Goal: Book appointment/travel/reservation

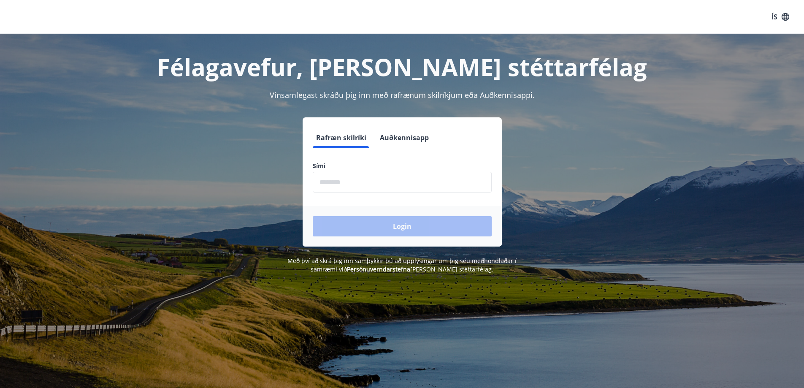
click at [331, 182] on input "phone" at bounding box center [402, 182] width 179 height 21
type input "********"
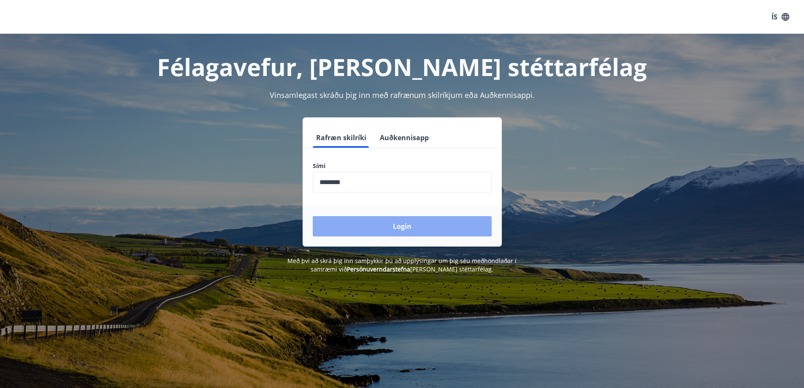
click at [392, 230] on button "Login" at bounding box center [402, 226] width 179 height 20
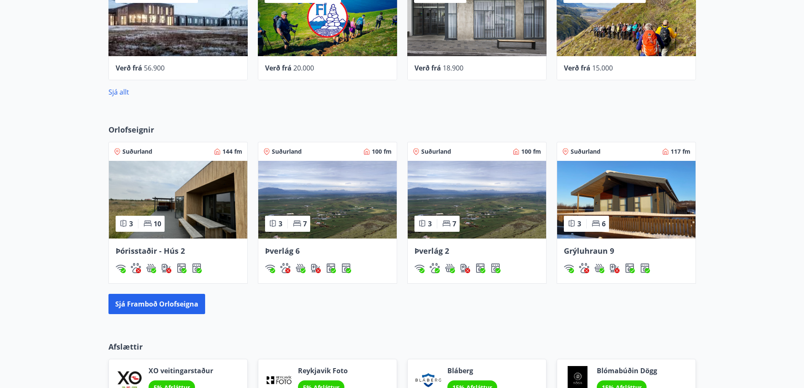
scroll to position [422, 0]
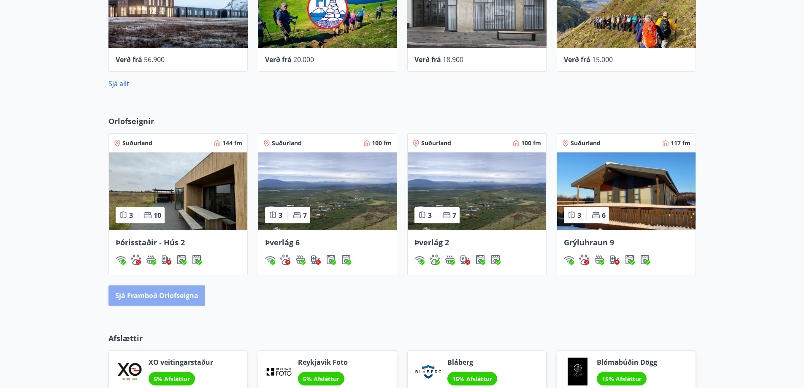
click at [145, 294] on button "Sjá framboð orlofseigna" at bounding box center [157, 295] width 97 height 20
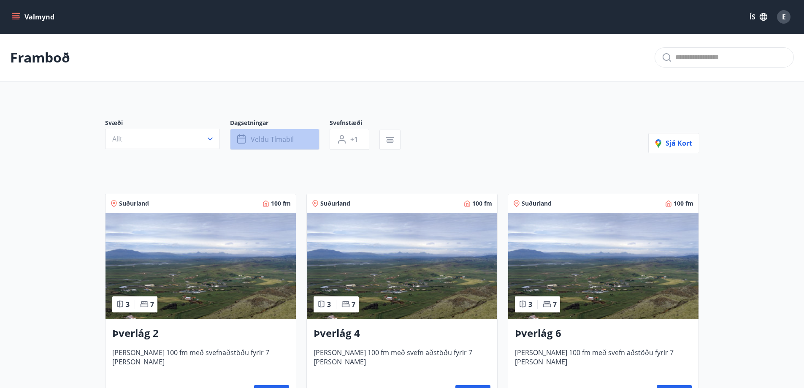
click at [289, 141] on span "Veldu tímabil" at bounding box center [272, 139] width 43 height 9
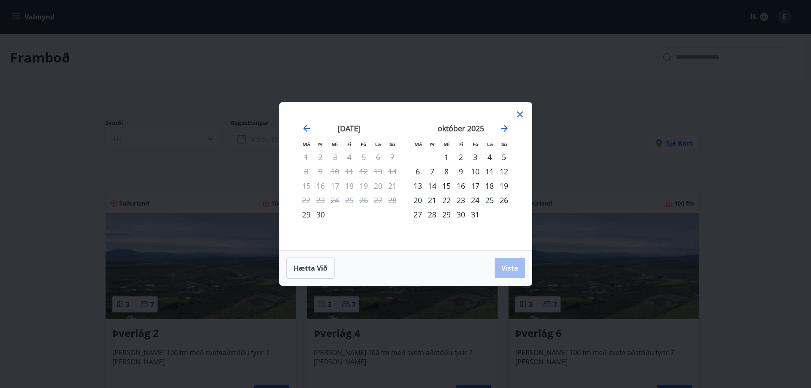
click at [476, 202] on div "24" at bounding box center [475, 200] width 14 height 14
click at [505, 200] on div "26" at bounding box center [504, 200] width 14 height 14
click at [505, 260] on button "Vista" at bounding box center [509, 268] width 30 height 20
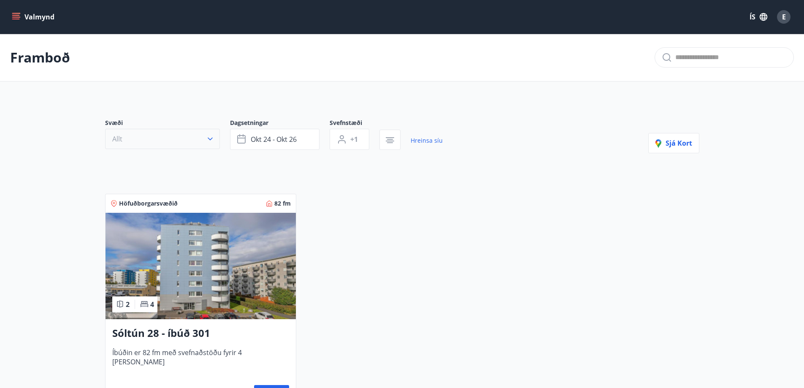
click at [206, 138] on icon "button" at bounding box center [210, 139] width 8 height 8
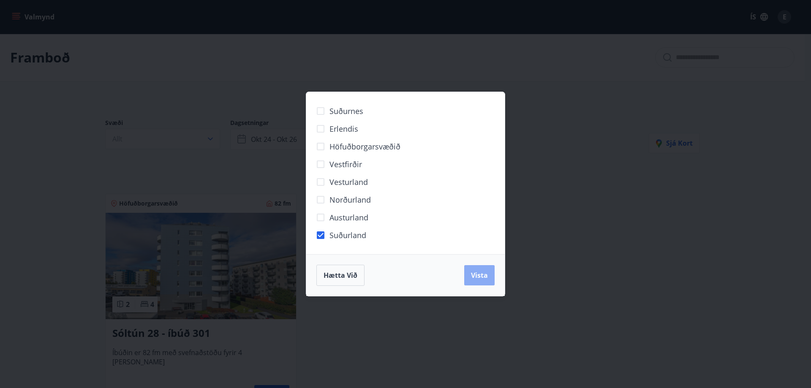
click at [476, 277] on span "Vista" at bounding box center [479, 275] width 17 height 9
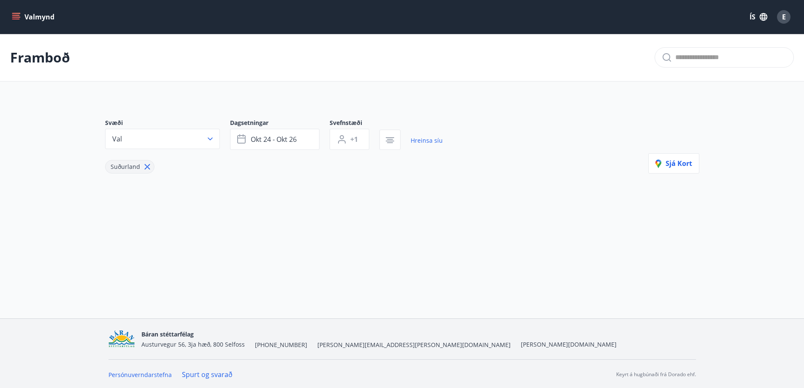
click at [147, 169] on icon at bounding box center [147, 166] width 9 height 9
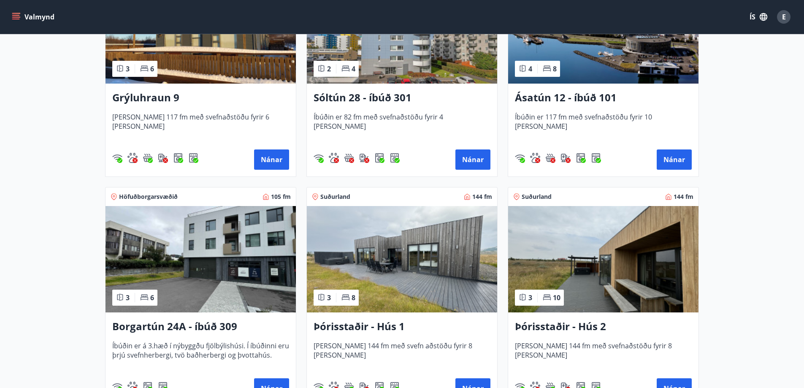
scroll to position [594, 0]
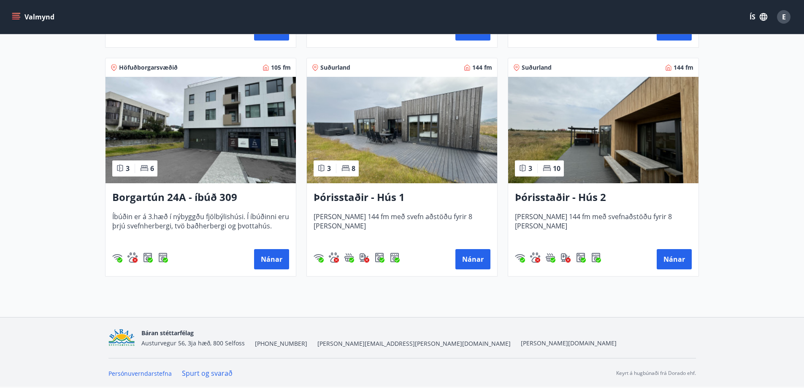
click at [364, 195] on h3 "Þórisstaðir - Hús 1" at bounding box center [402, 197] width 177 height 15
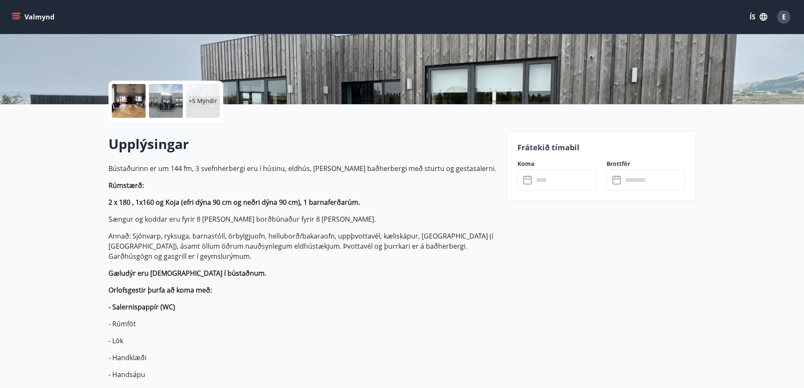
scroll to position [127, 0]
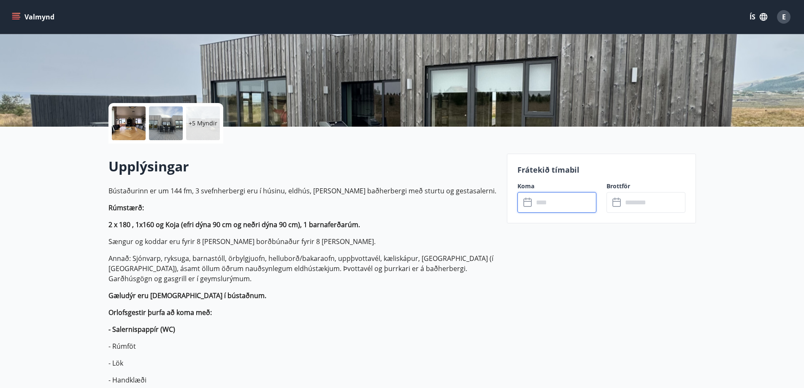
click at [561, 204] on input "text" at bounding box center [565, 202] width 63 height 21
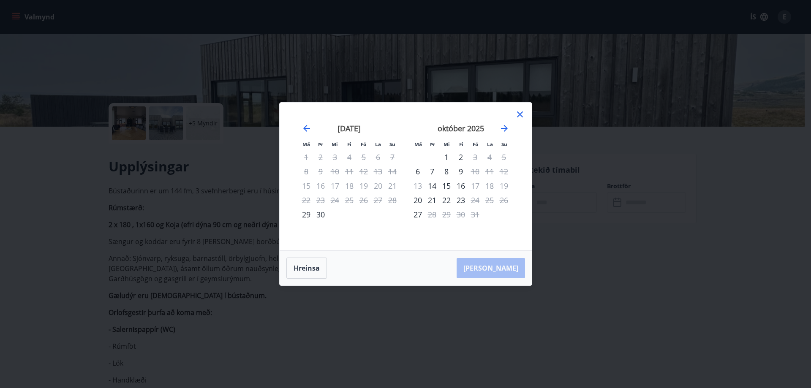
click at [518, 114] on icon at bounding box center [520, 114] width 10 height 10
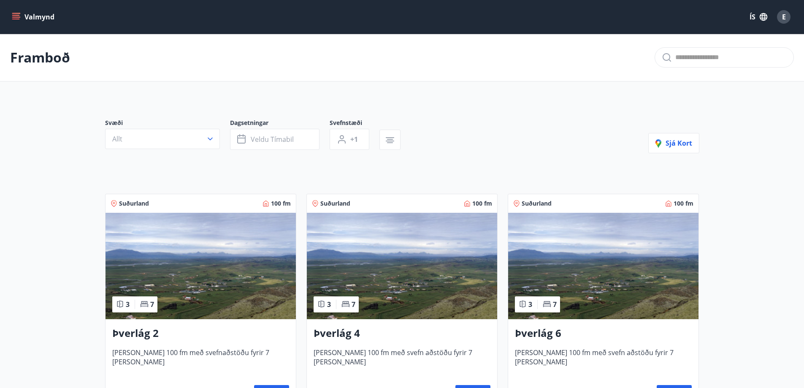
click at [147, 333] on h3 "Þverlág 2" at bounding box center [200, 333] width 177 height 15
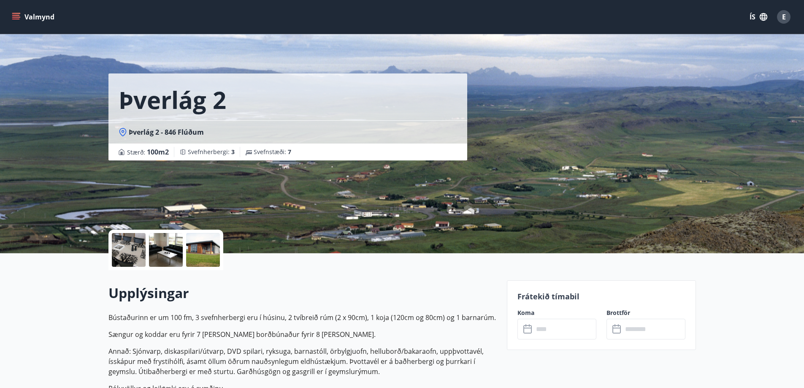
scroll to position [169, 0]
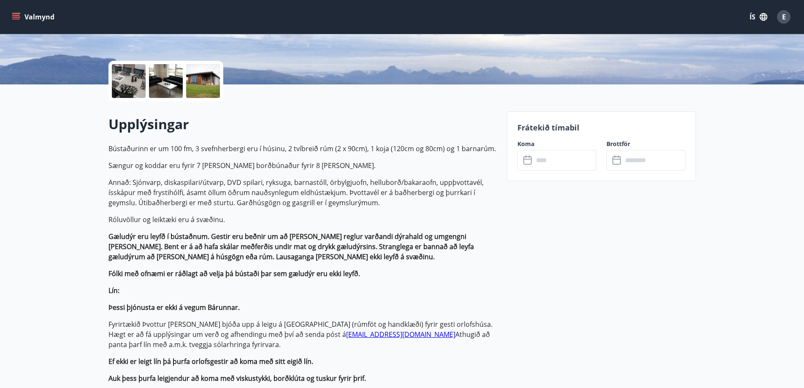
click at [540, 162] on input "text" at bounding box center [565, 160] width 63 height 21
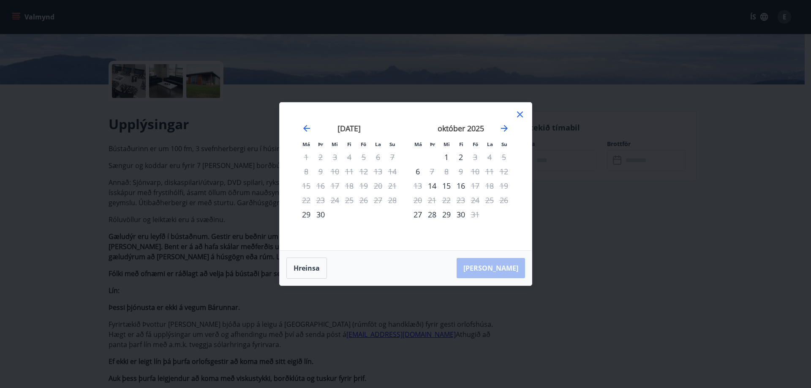
click at [519, 112] on icon at bounding box center [520, 114] width 10 height 10
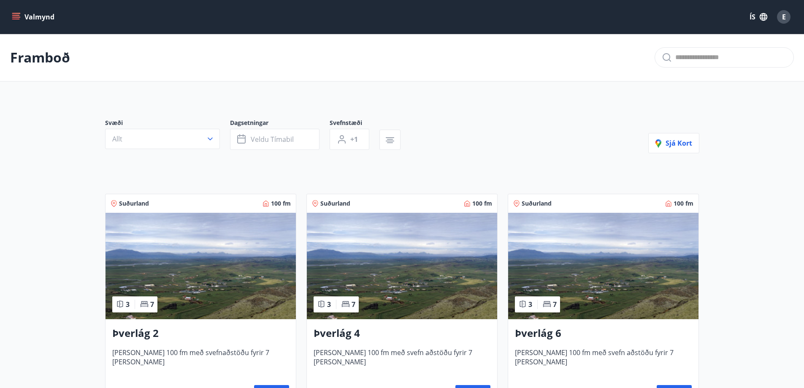
click at [551, 331] on h3 "Þverlág 6" at bounding box center [603, 333] width 177 height 15
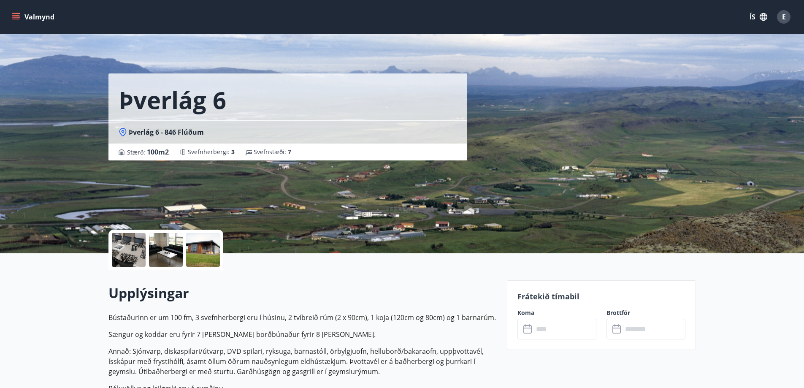
click at [553, 330] on input "text" at bounding box center [565, 329] width 63 height 21
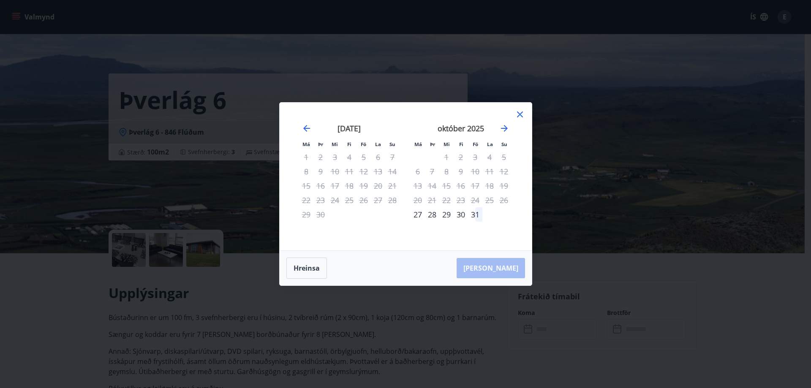
click at [521, 114] on icon at bounding box center [520, 114] width 10 height 10
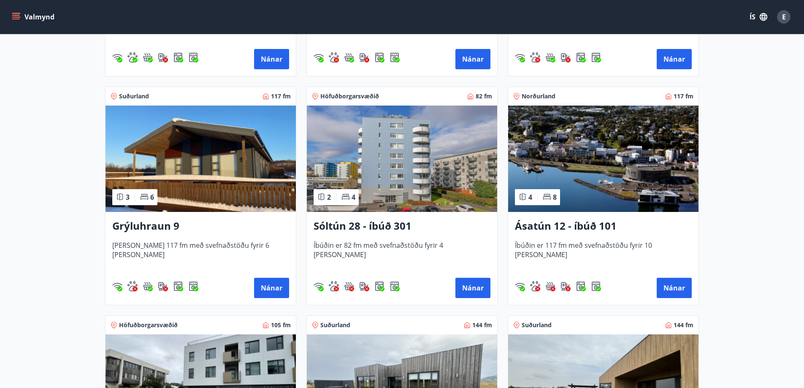
scroll to position [338, 0]
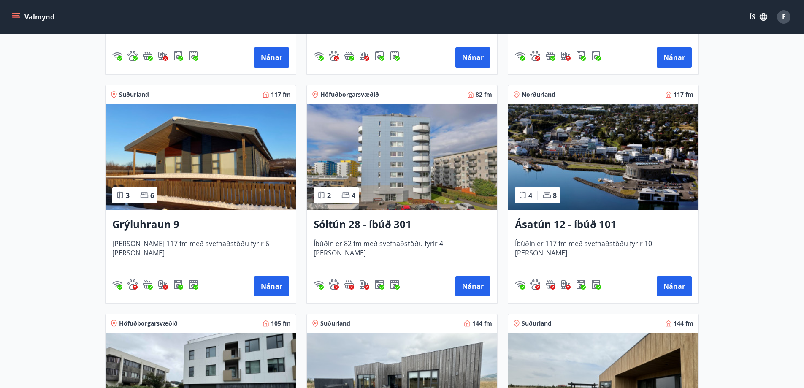
click at [145, 225] on h3 "Grýluhraun 9" at bounding box center [200, 224] width 177 height 15
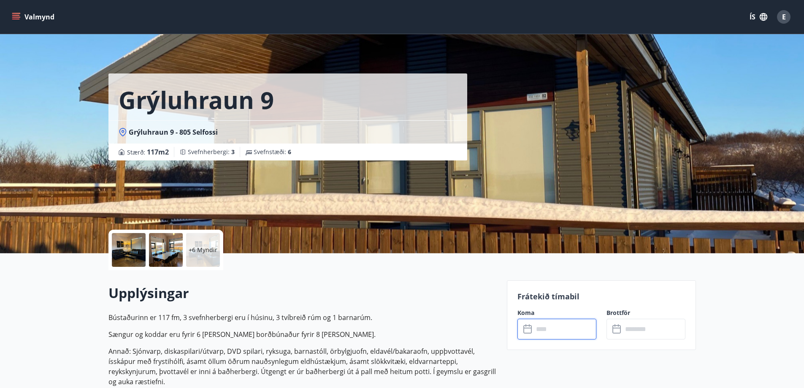
click at [564, 333] on input "text" at bounding box center [565, 329] width 63 height 21
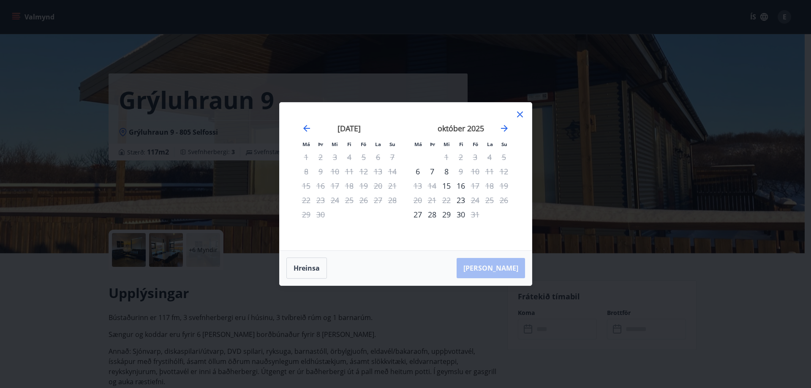
click at [520, 113] on icon at bounding box center [520, 114] width 10 height 10
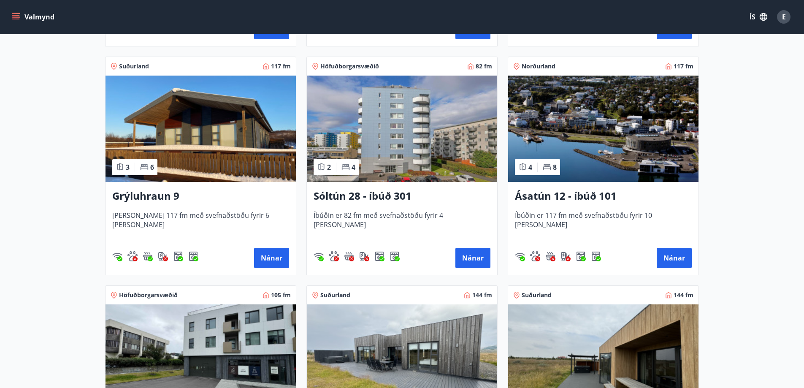
scroll to position [380, 0]
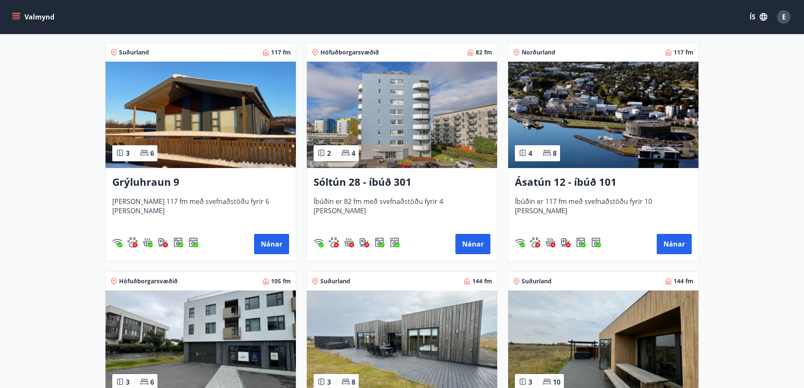
click at [551, 182] on h3 "Ásatún 12 - íbúð 101" at bounding box center [603, 182] width 177 height 15
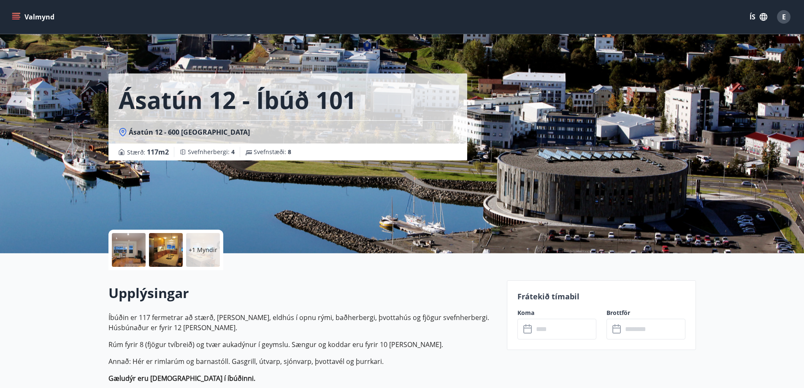
click at [549, 328] on input "text" at bounding box center [565, 329] width 63 height 21
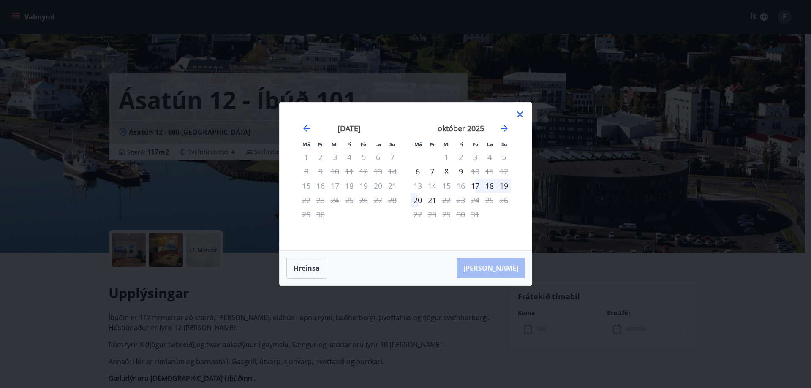
click at [522, 115] on icon at bounding box center [520, 114] width 10 height 10
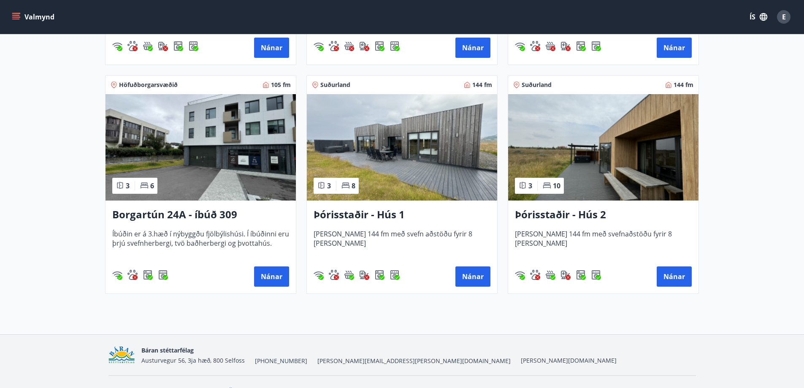
scroll to position [591, 0]
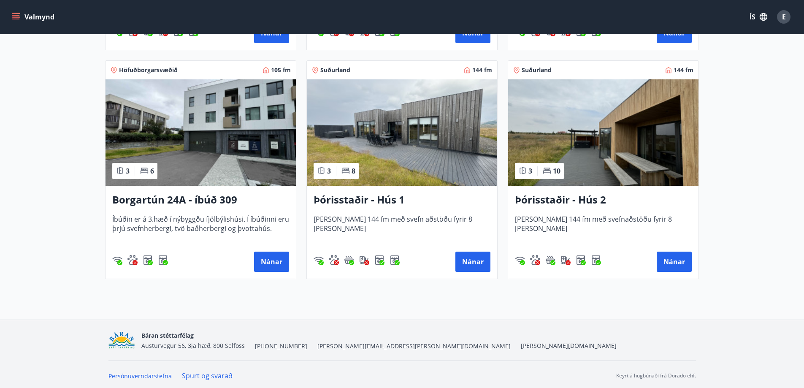
click at [163, 197] on h3 "Borgartún 24A - íbúð 309" at bounding box center [200, 200] width 177 height 15
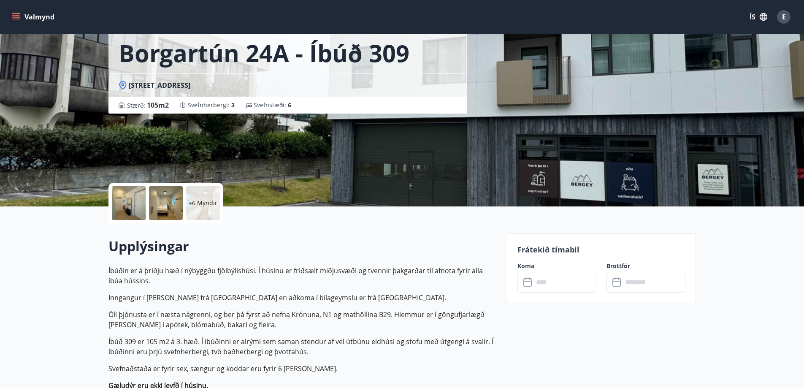
scroll to position [211, 0]
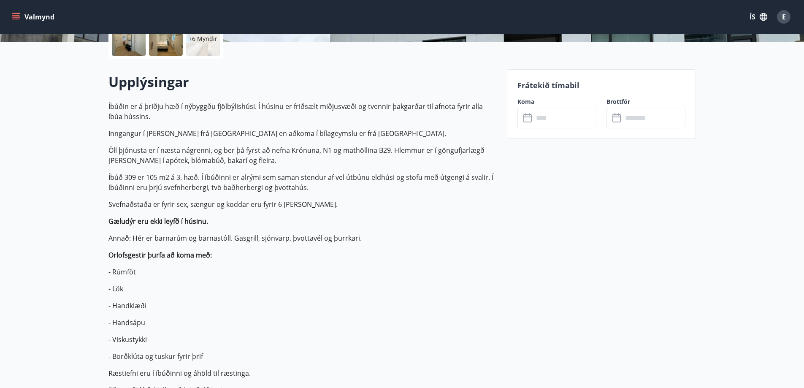
click at [543, 120] on input "text" at bounding box center [565, 118] width 63 height 21
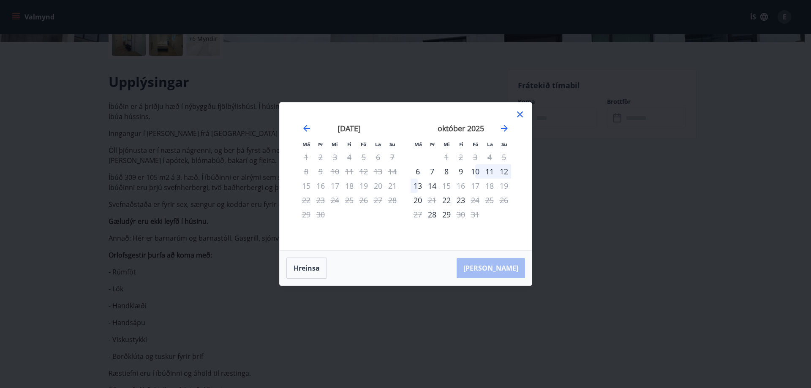
click at [516, 111] on icon at bounding box center [520, 114] width 10 height 10
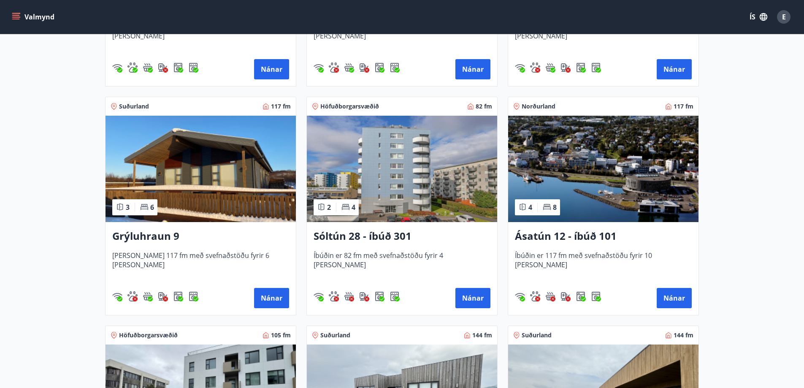
scroll to position [464, 0]
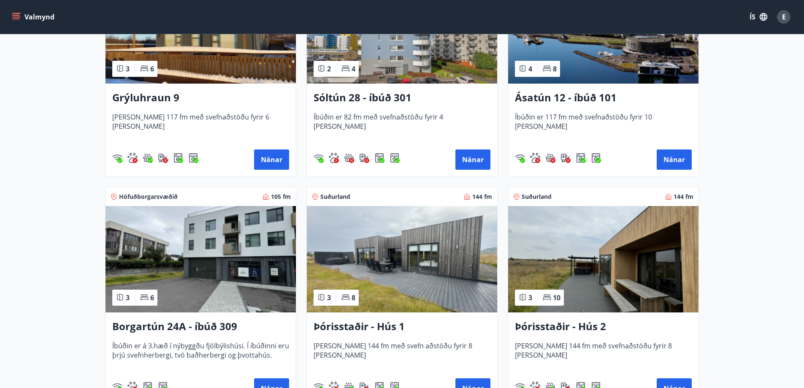
click at [568, 325] on h3 "Þórisstaðir - Hús 2" at bounding box center [603, 326] width 177 height 15
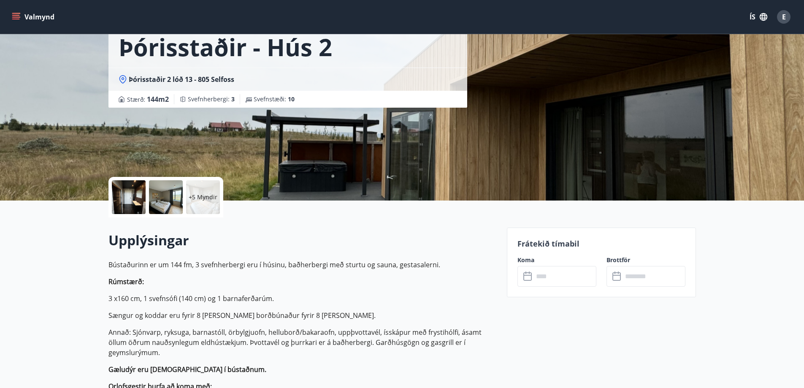
scroll to position [169, 0]
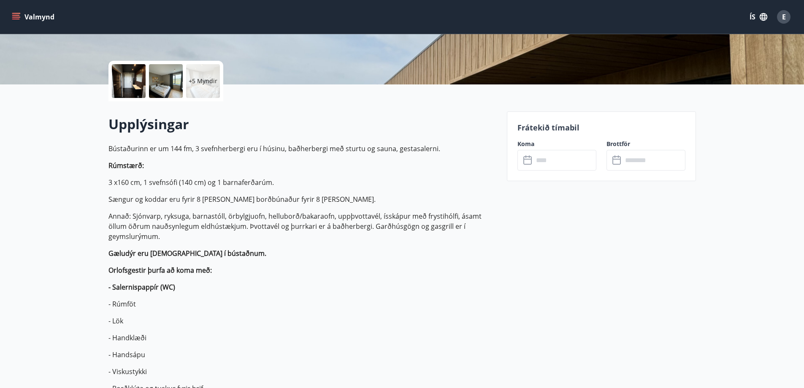
click at [543, 158] on input "text" at bounding box center [565, 160] width 63 height 21
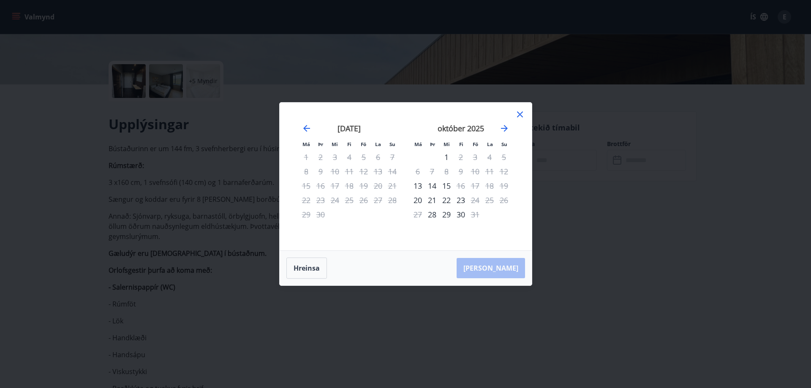
click at [519, 114] on icon at bounding box center [519, 114] width 1 height 1
